Goal: Communication & Community: Participate in discussion

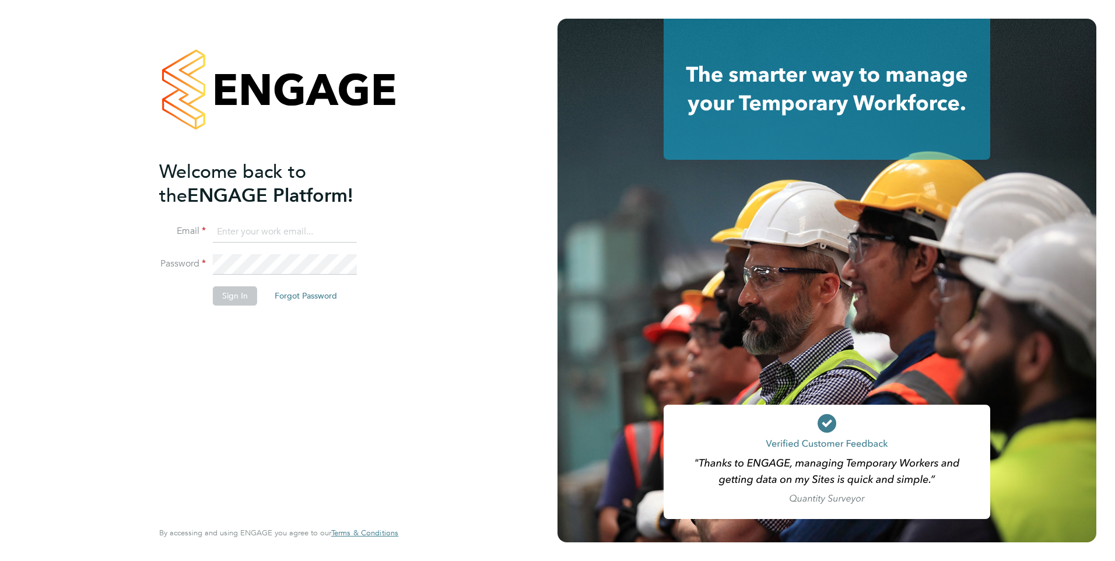
type input "[PERSON_NAME][EMAIL_ADDRESS][DOMAIN_NAME]"
click at [239, 302] on button "Sign In" at bounding box center [235, 295] width 44 height 19
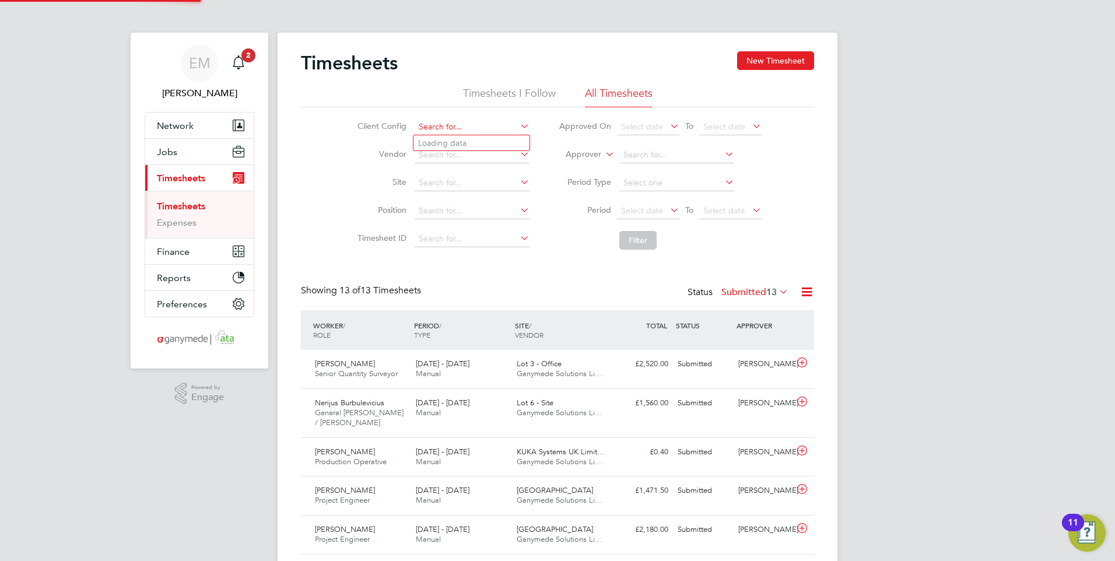
click at [447, 123] on input at bounding box center [472, 127] width 115 height 16
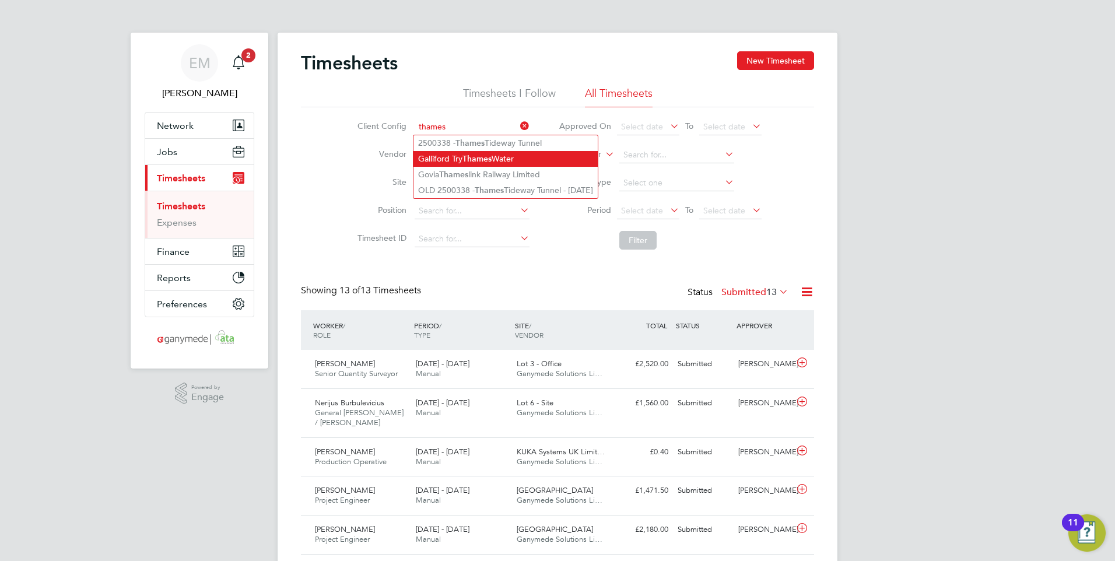
click at [492, 160] on b "Thames" at bounding box center [477, 159] width 29 height 10
type input "Galliford Try Thames Water"
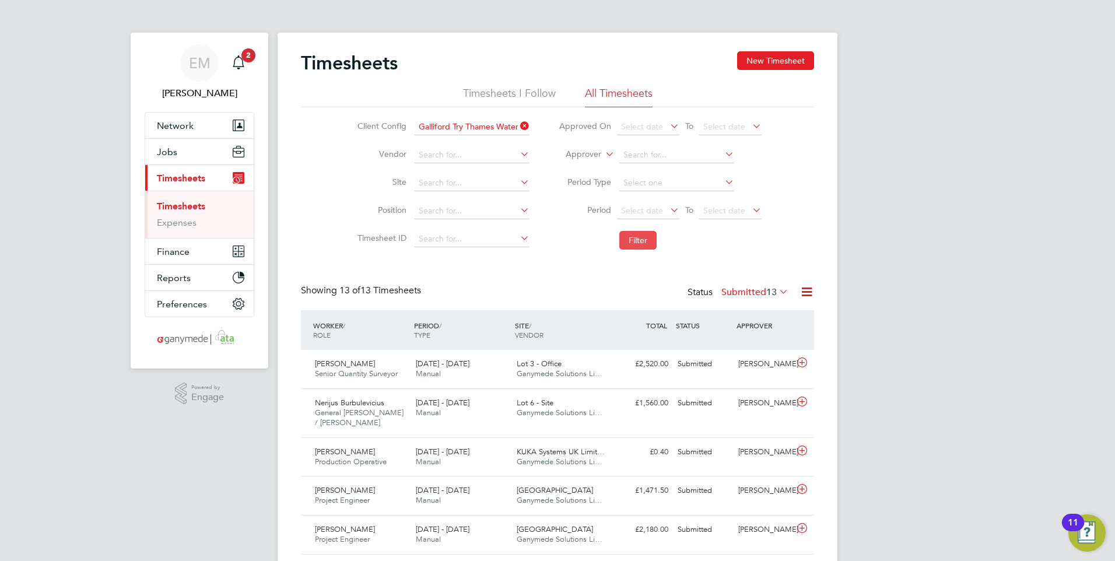
click at [641, 240] on button "Filter" at bounding box center [638, 240] width 37 height 19
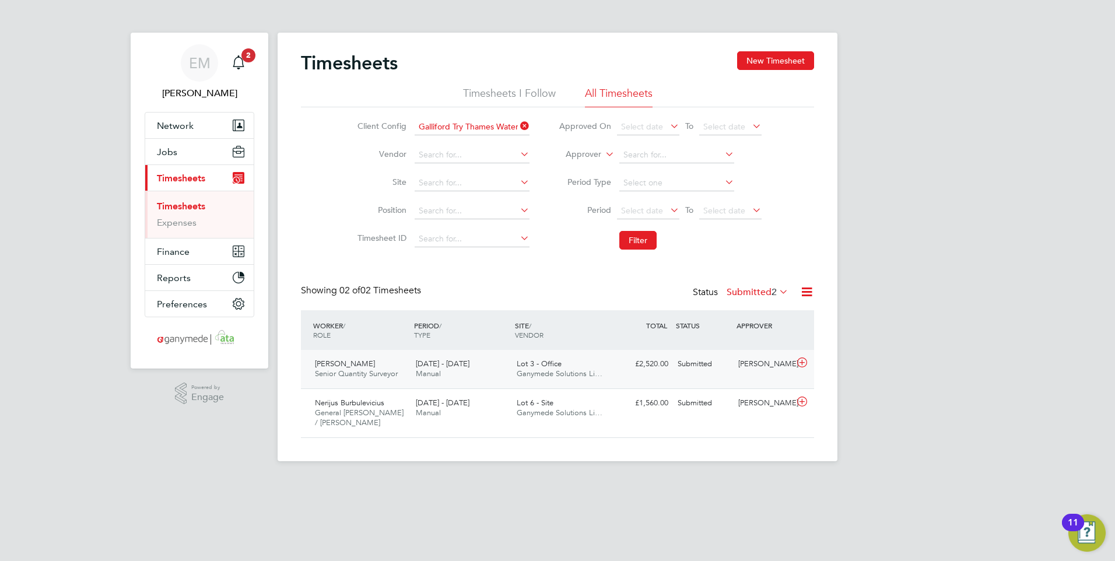
click at [422, 362] on span "15 - 21 Sep 2025" at bounding box center [443, 364] width 54 height 10
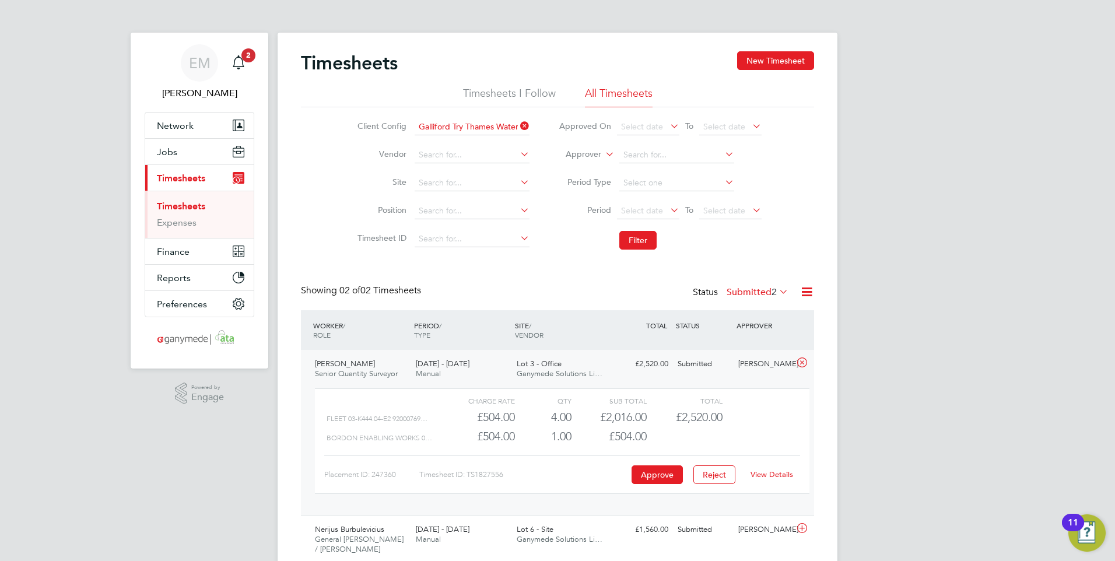
click at [769, 471] on link "View Details" at bounding box center [772, 475] width 43 height 10
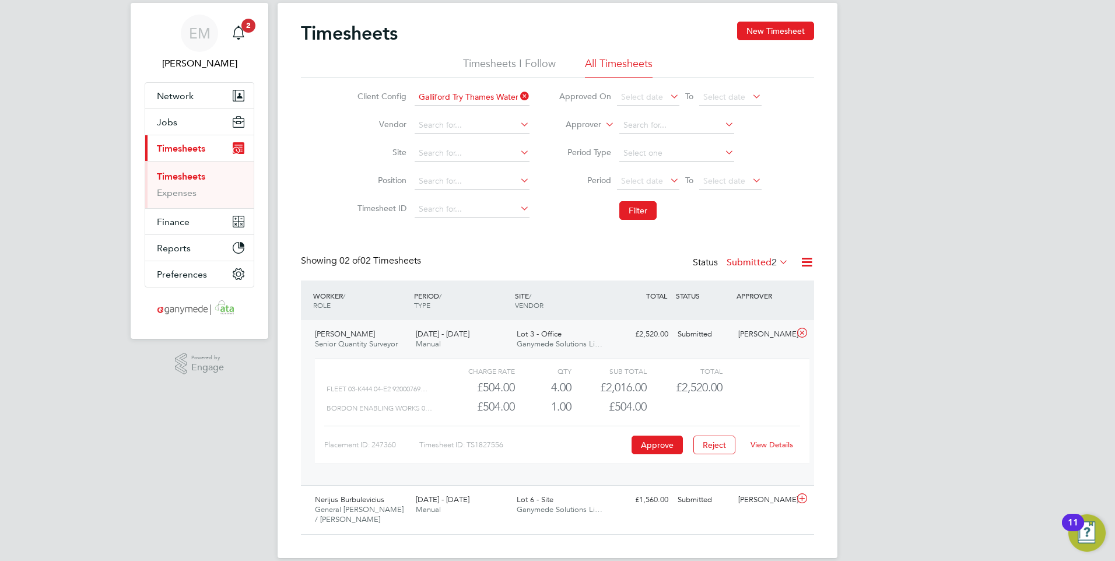
scroll to position [46, 0]
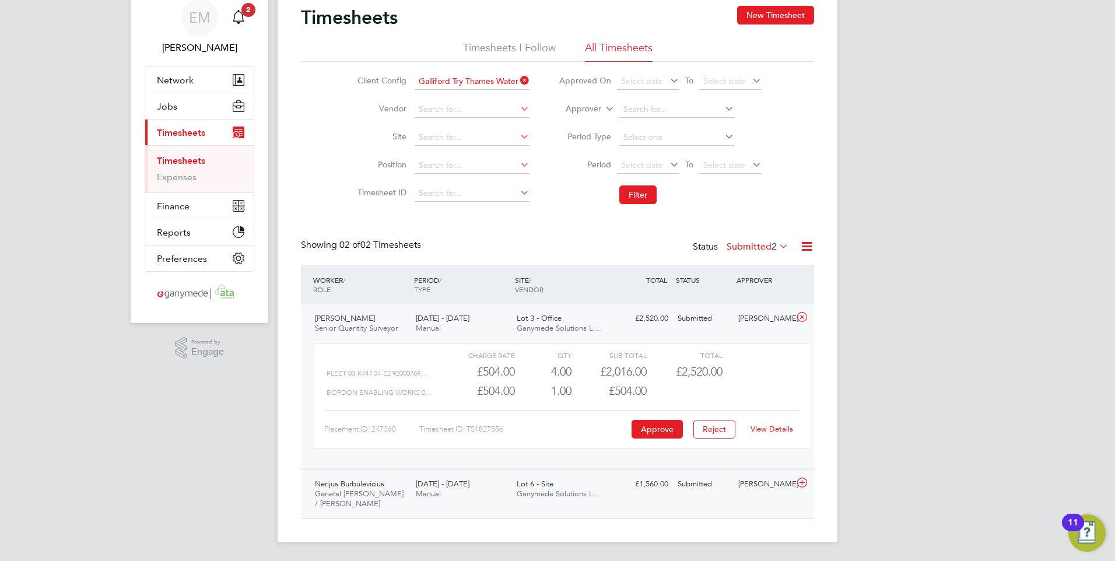
click at [443, 490] on div "15 - 21 Sep 2025 Manual" at bounding box center [461, 489] width 101 height 29
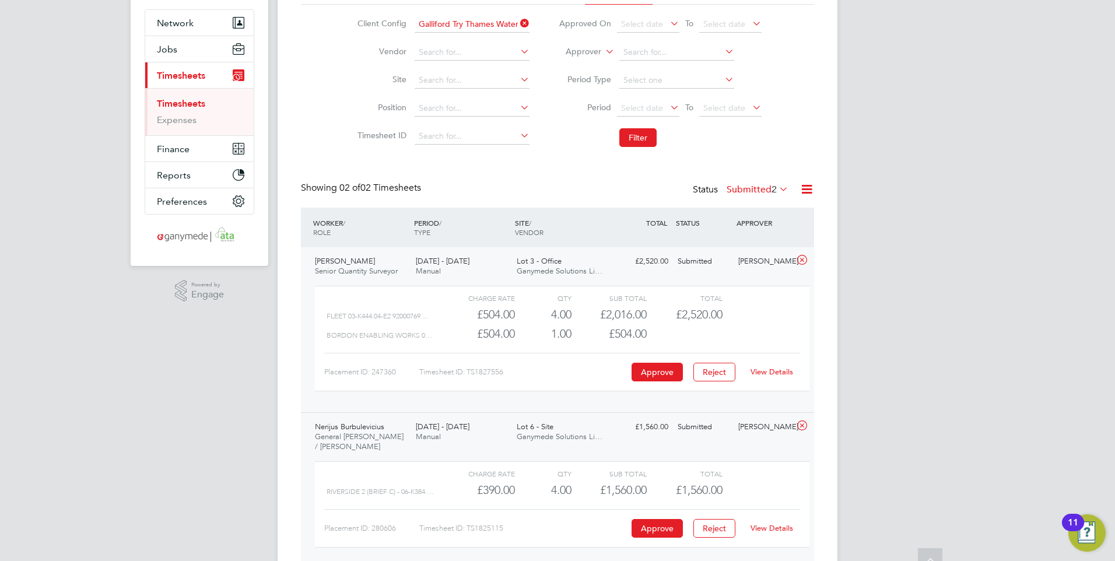
scroll to position [153, 0]
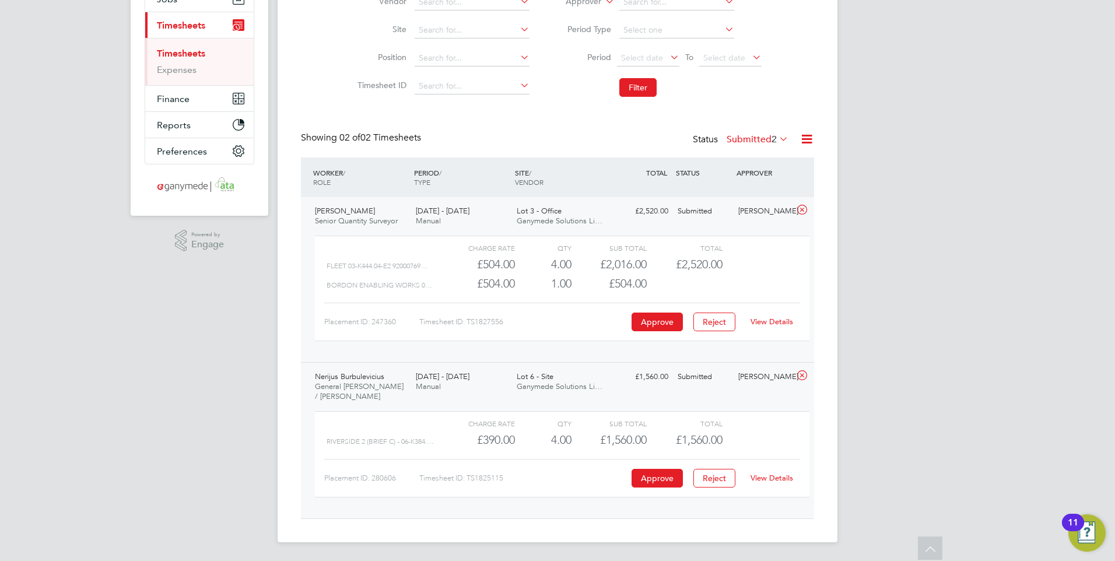
click at [782, 482] on link "View Details" at bounding box center [772, 478] width 43 height 10
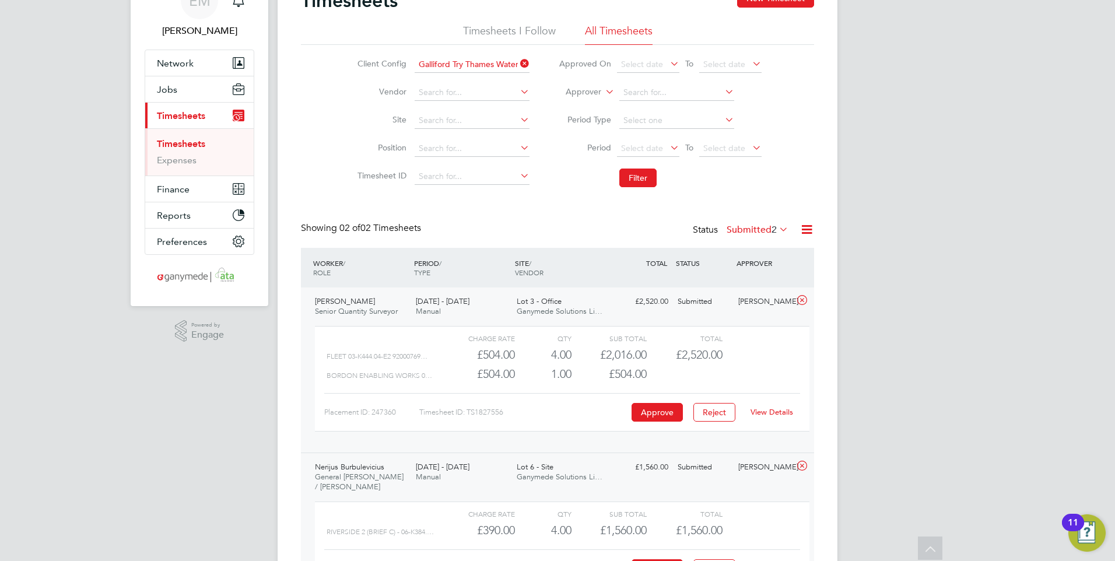
scroll to position [0, 0]
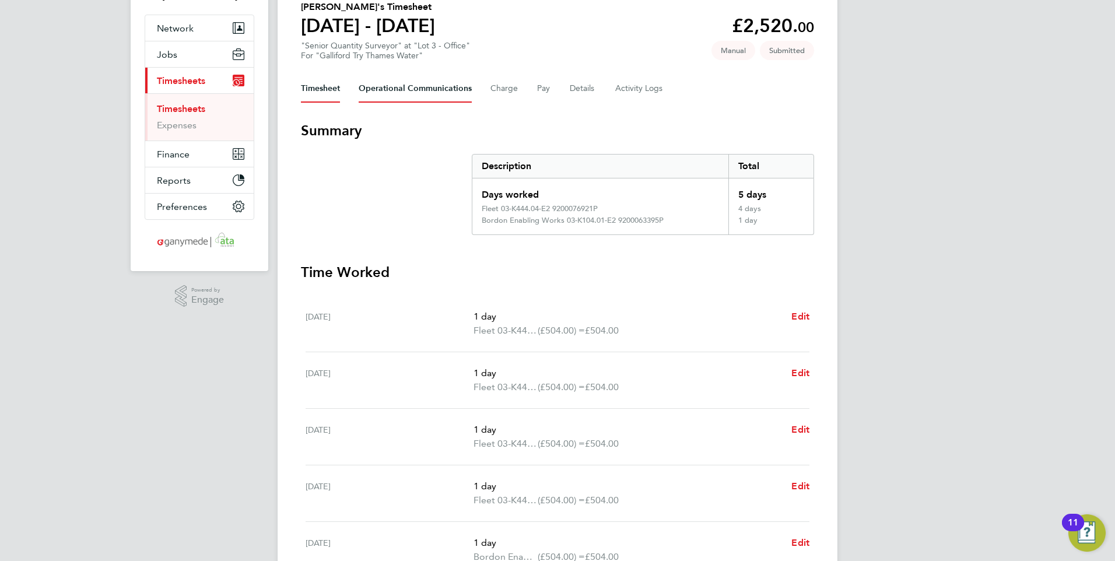
scroll to position [11, 0]
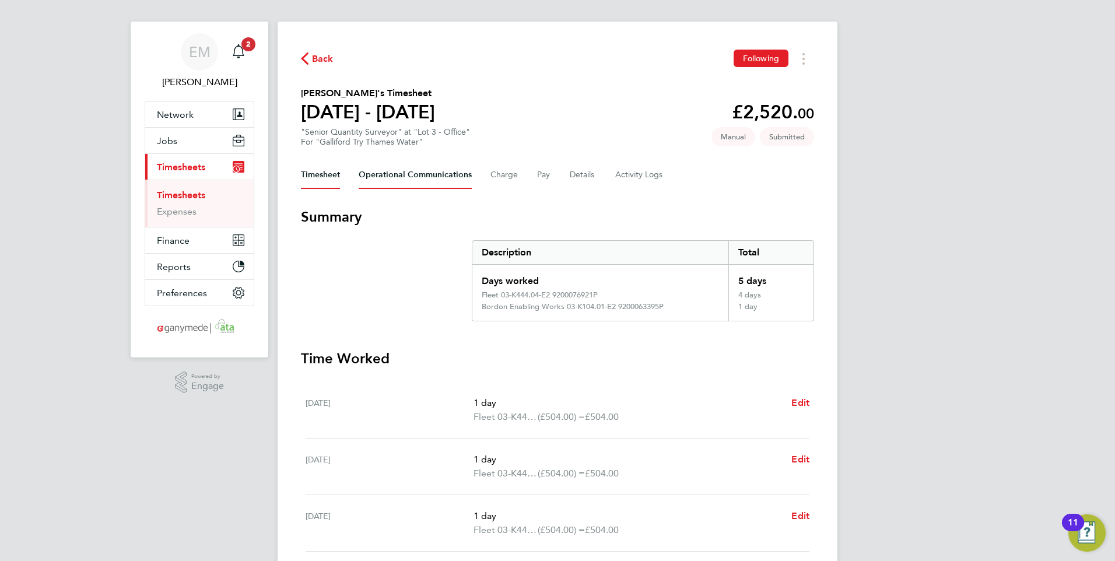
click at [425, 176] on Communications-tab "Operational Communications" at bounding box center [415, 175] width 113 height 28
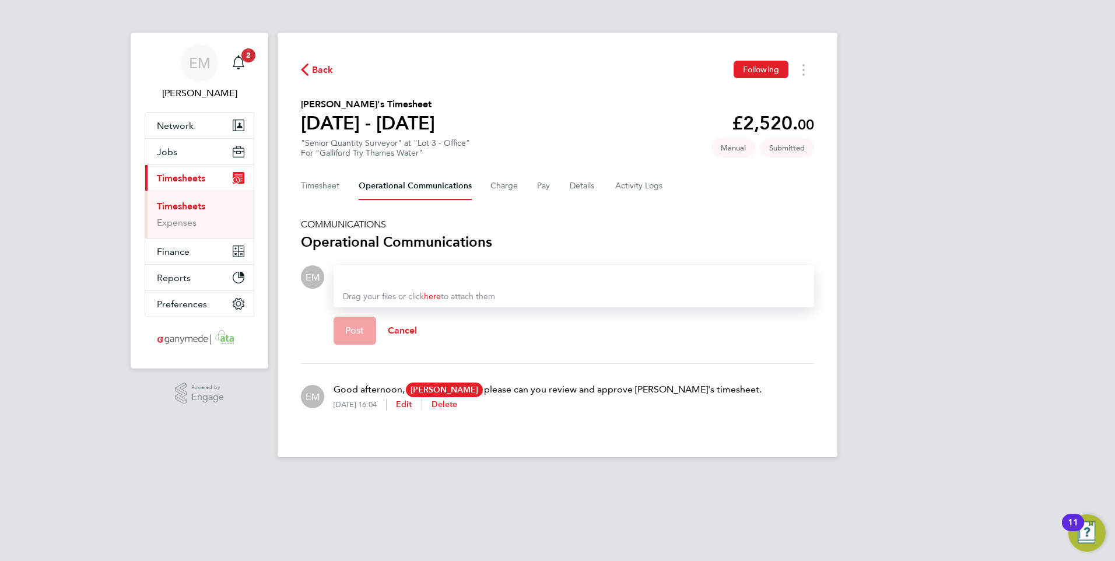
drag, startPoint x: 429, startPoint y: 271, endPoint x: 428, endPoint y: 277, distance: 6.1
click at [428, 275] on div at bounding box center [574, 277] width 462 height 14
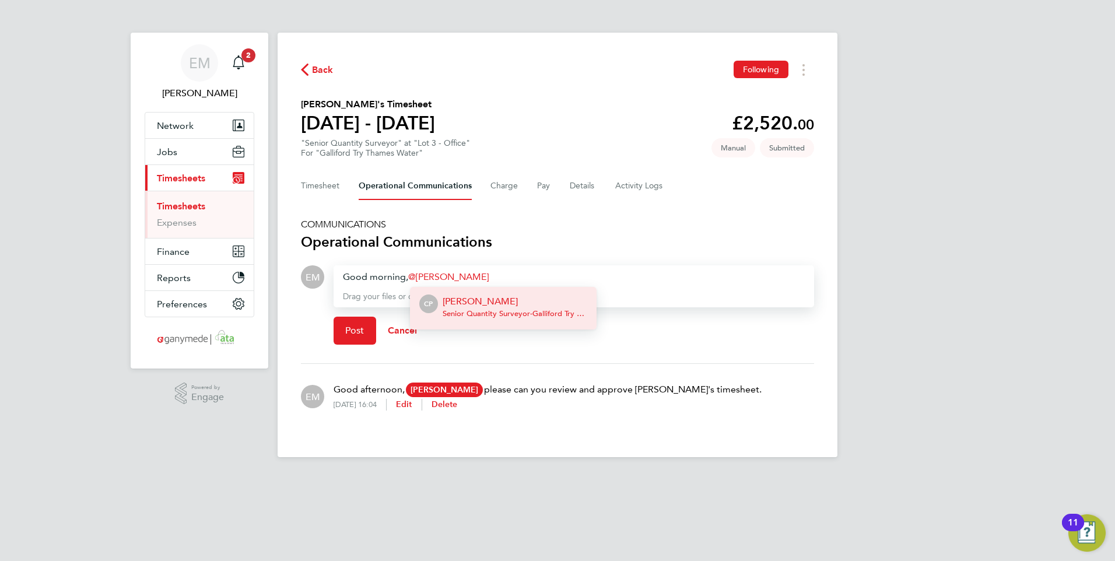
click at [467, 300] on p "Caroline Parkes" at bounding box center [515, 302] width 145 height 14
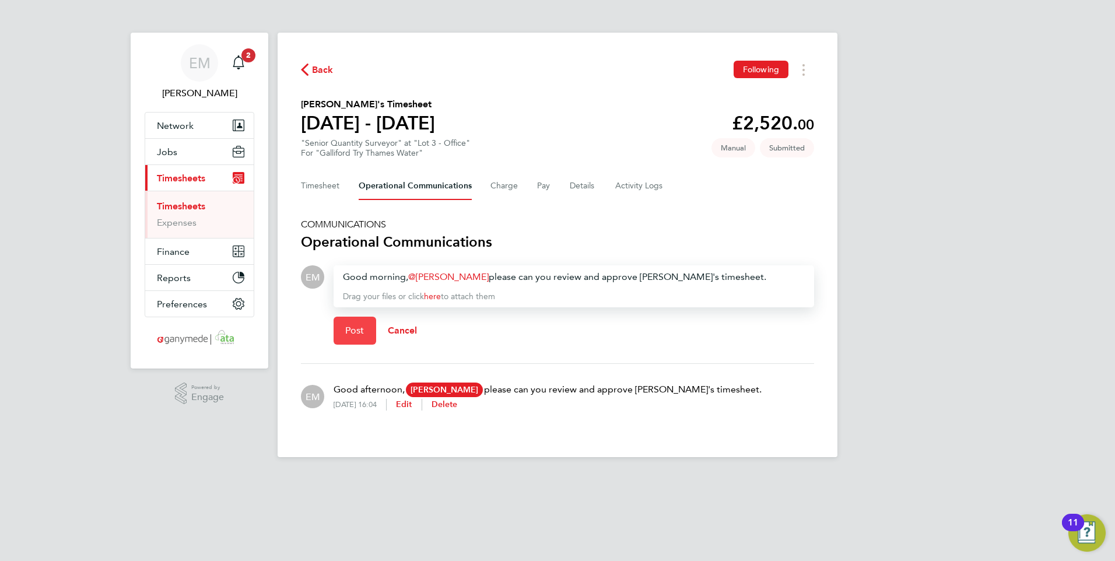
click at [354, 334] on span "Post" at bounding box center [354, 331] width 19 height 12
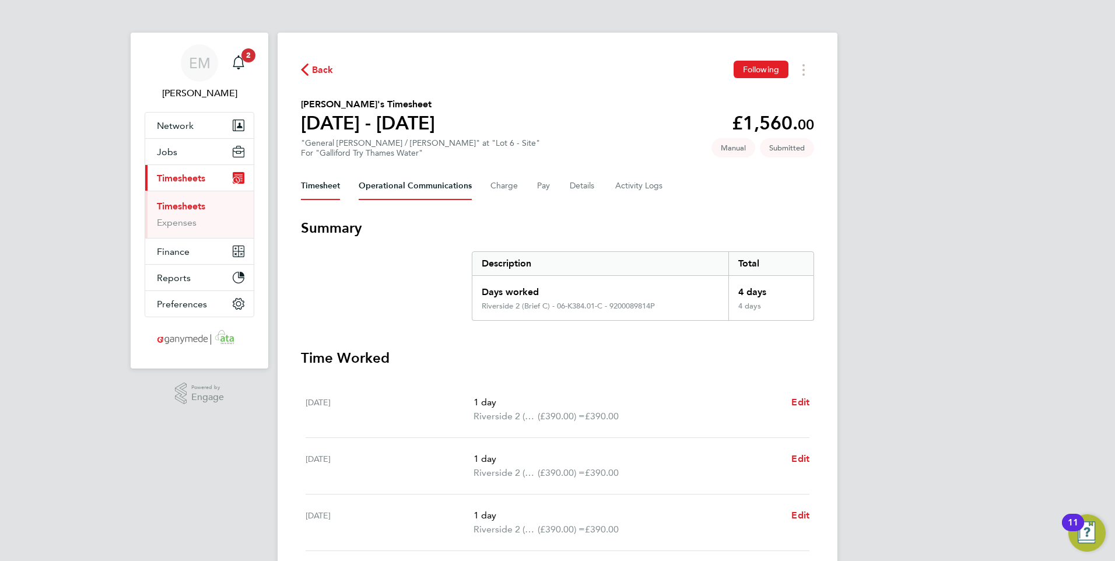
click at [403, 190] on Communications-tab "Operational Communications" at bounding box center [415, 186] width 113 height 28
